Goal: Check status: Check status

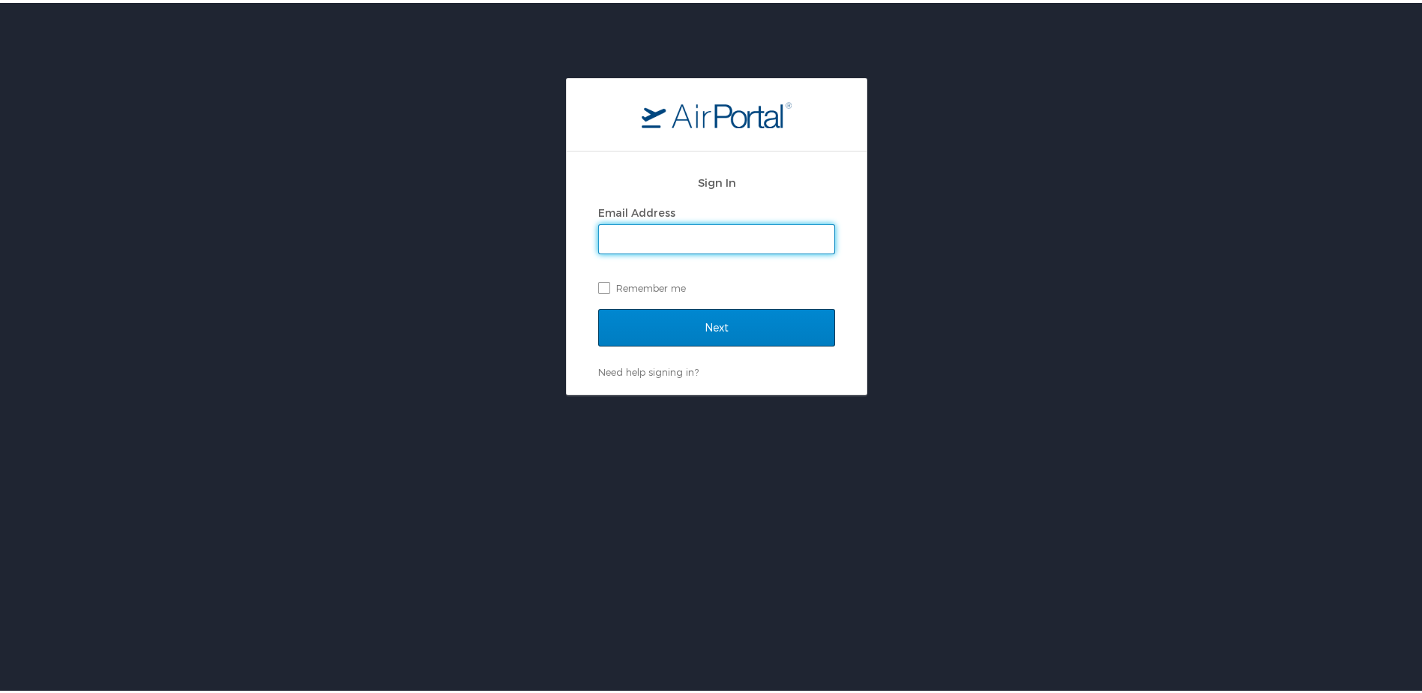
type input "[PERSON_NAME][EMAIL_ADDRESS][DOMAIN_NAME]"
click at [627, 322] on input "Next" at bounding box center [716, 324] width 237 height 37
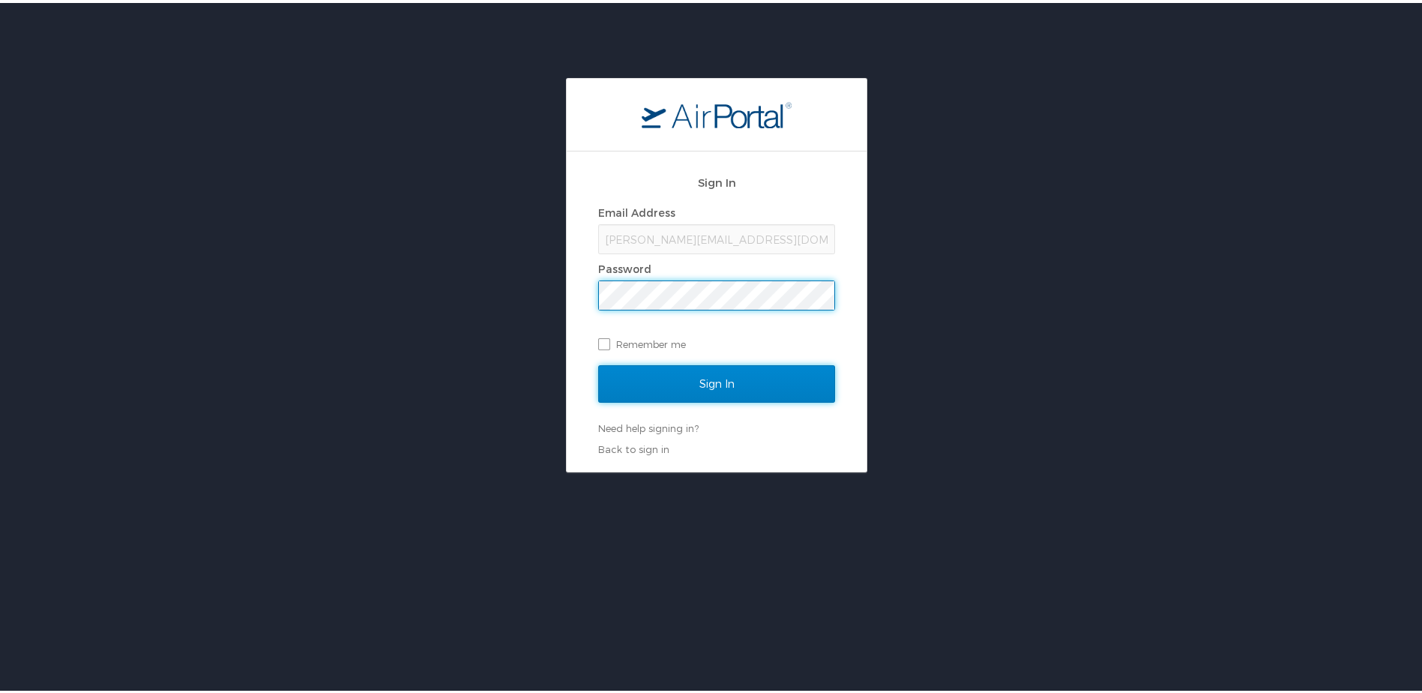
click at [642, 376] on input "Sign In" at bounding box center [716, 380] width 237 height 37
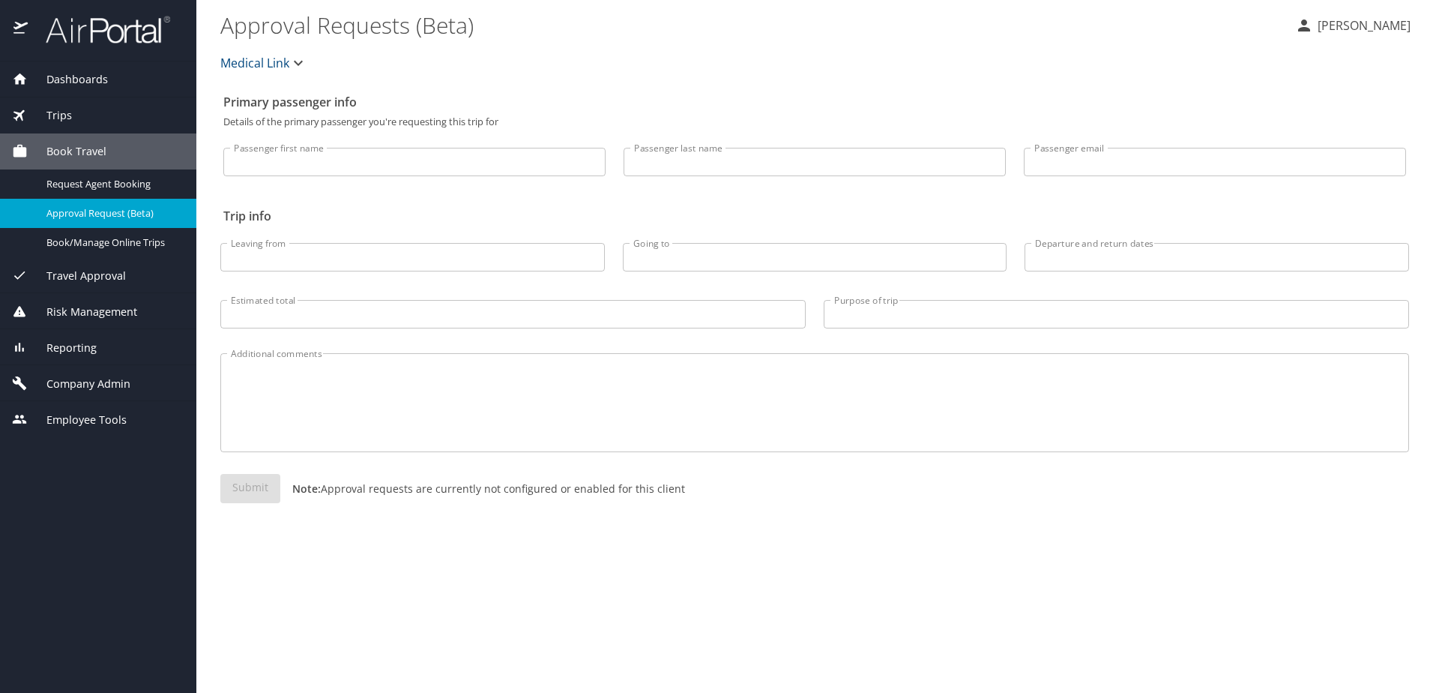
click at [75, 121] on div "Trips" at bounding box center [98, 115] width 172 height 16
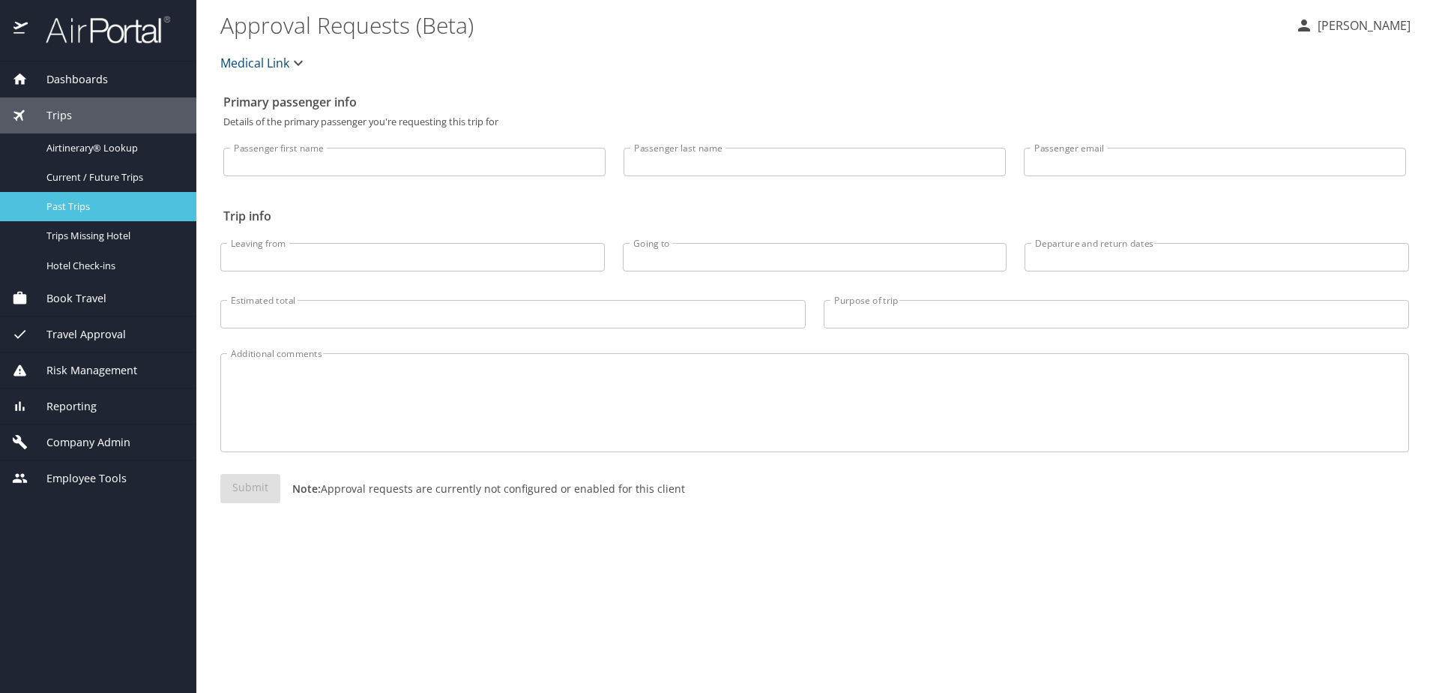
click at [102, 199] on div "Past Trips" at bounding box center [98, 206] width 172 height 17
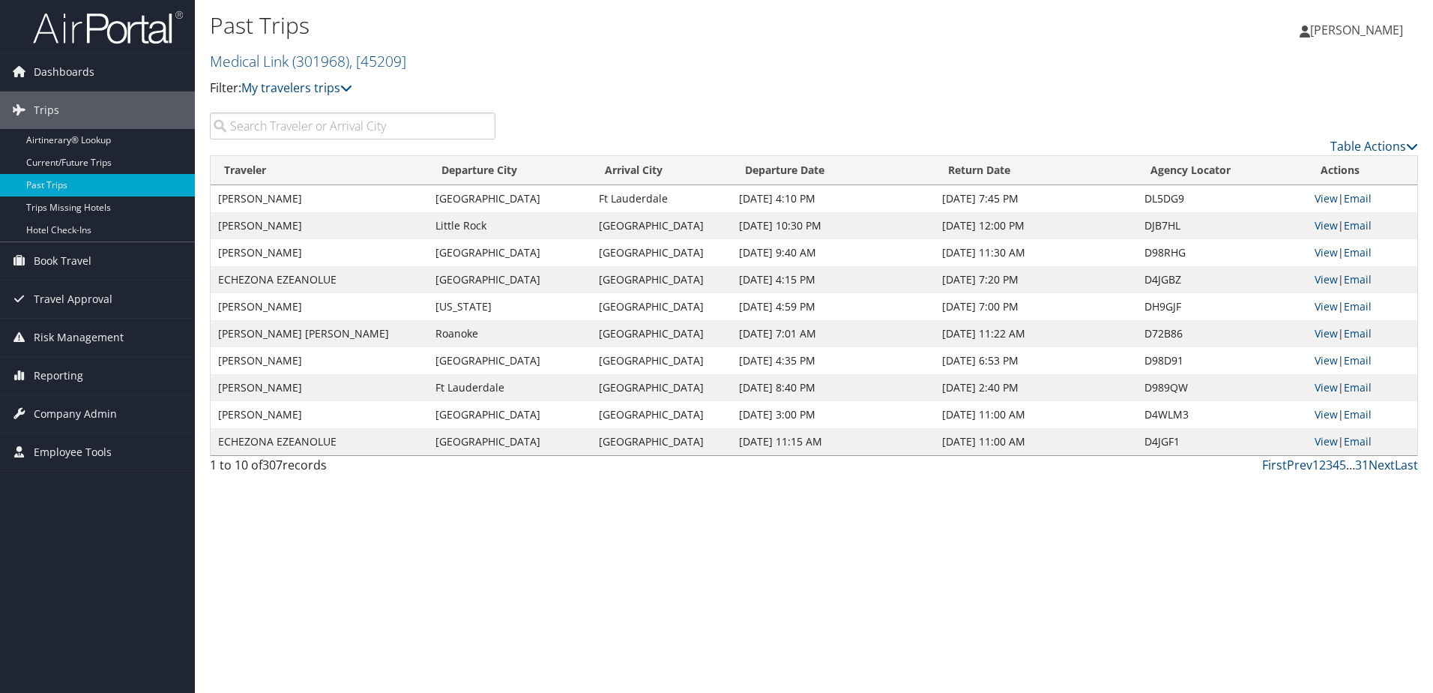
click at [352, 122] on input "search" at bounding box center [353, 125] width 286 height 27
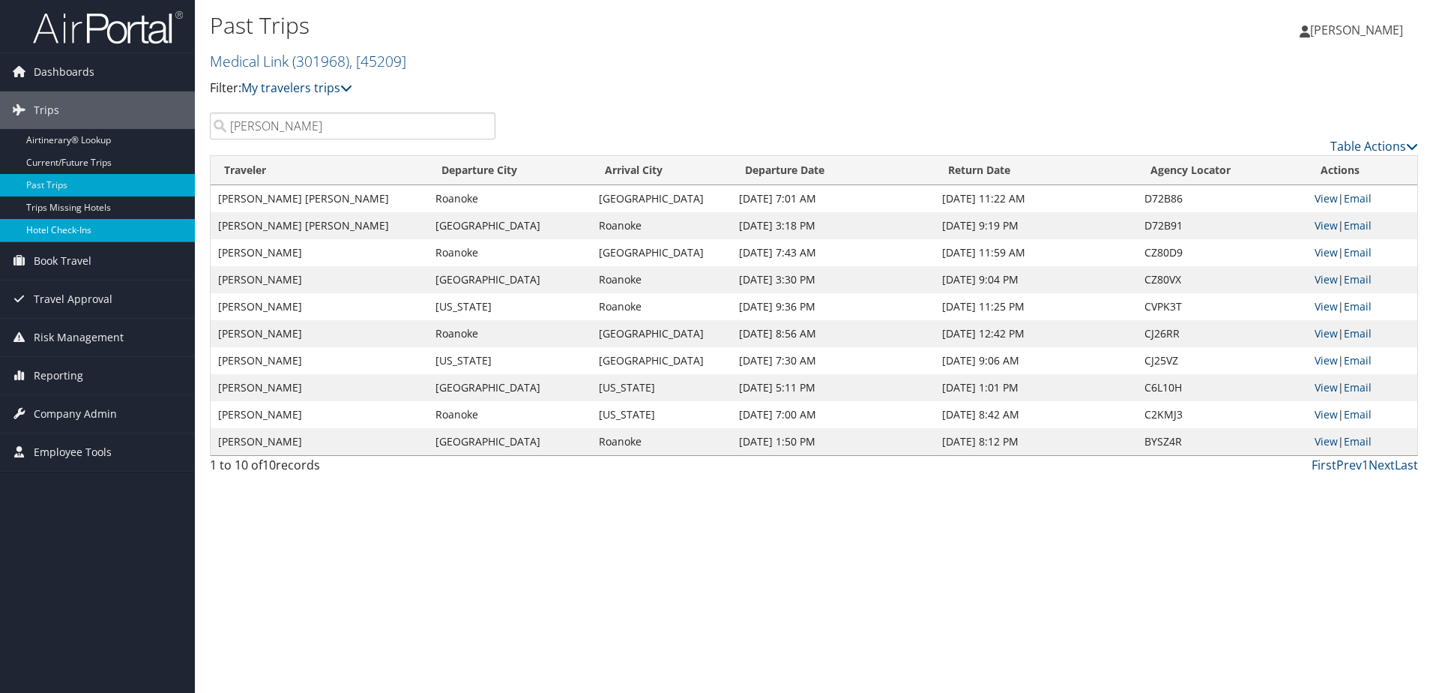
type input "meyer"
click at [1328, 222] on link "View" at bounding box center [1326, 225] width 23 height 14
click at [1330, 199] on link "View" at bounding box center [1326, 198] width 23 height 14
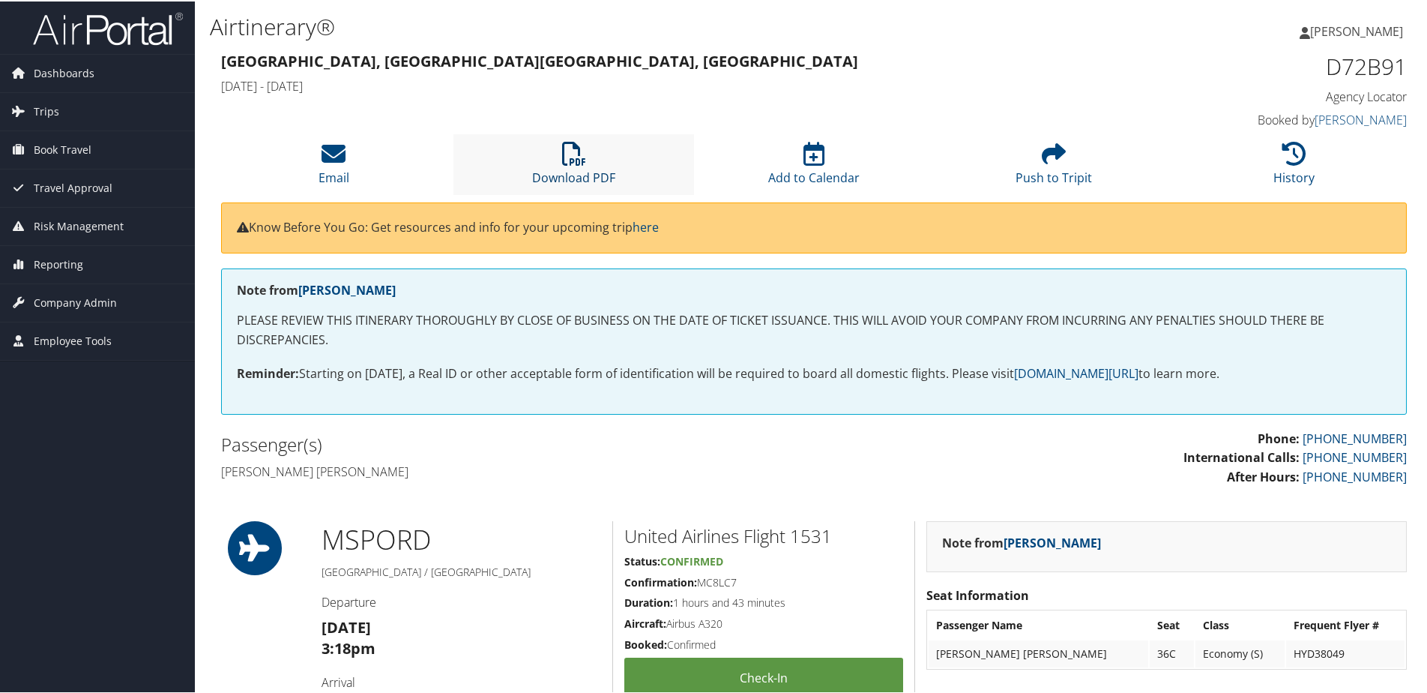
click at [582, 154] on icon at bounding box center [574, 152] width 24 height 24
click at [887, 129] on div "Minneapolis, MN Roanoke, VA Fri 12 Sep 2025 - Fri 12 Sep 2025 D72B91 Agency Loc…" at bounding box center [814, 89] width 1208 height 85
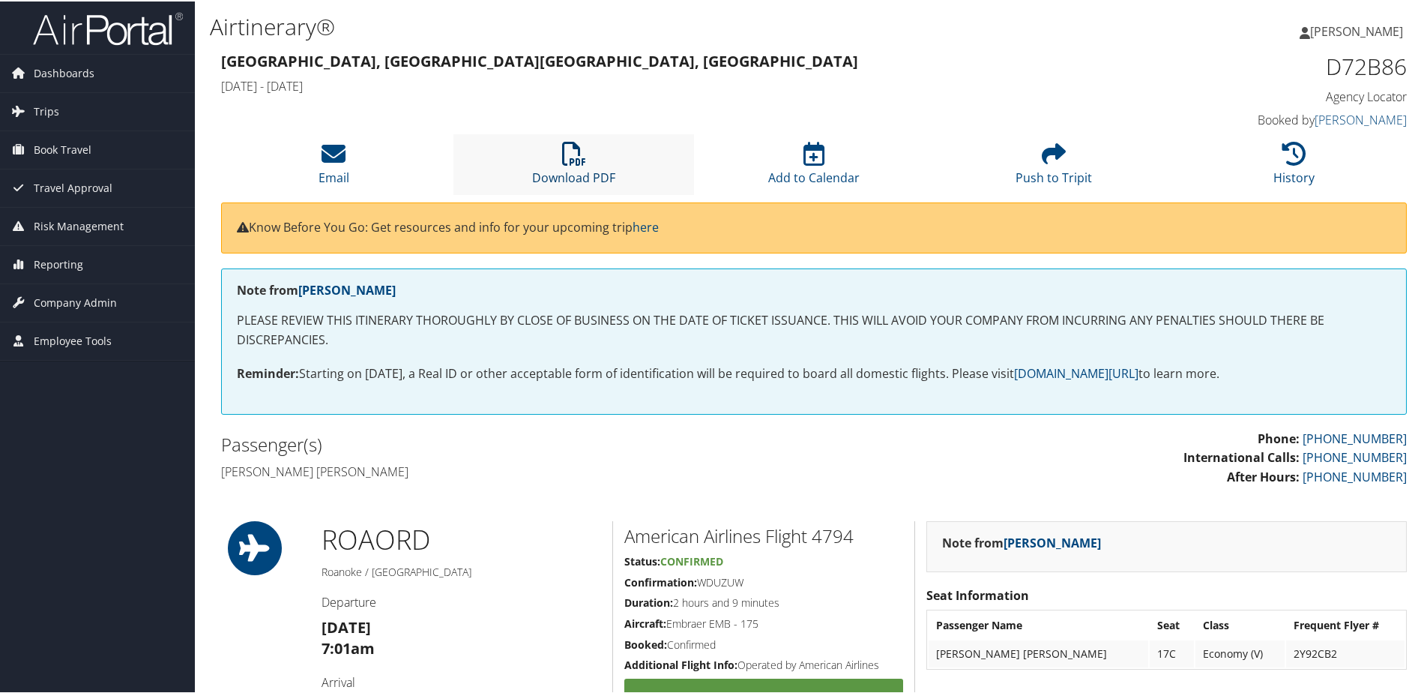
click at [581, 159] on icon at bounding box center [574, 152] width 24 height 24
drag, startPoint x: 1041, startPoint y: 43, endPoint x: 1114, endPoint y: 27, distance: 74.6
click at [1114, 27] on div "[PERSON_NAME] [PERSON_NAME] My Settings Travel Agency Contacts View Travel Prof…" at bounding box center [1195, 36] width 478 height 58
